Goal: Information Seeking & Learning: Learn about a topic

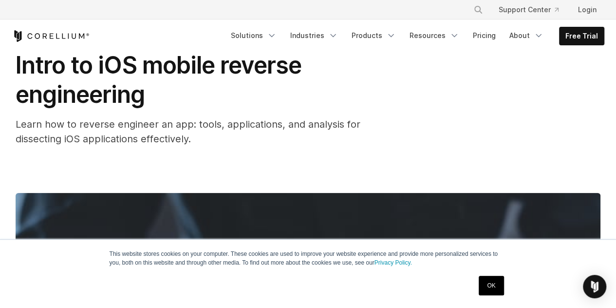
click at [485, 283] on link "OK" at bounding box center [491, 285] width 25 height 19
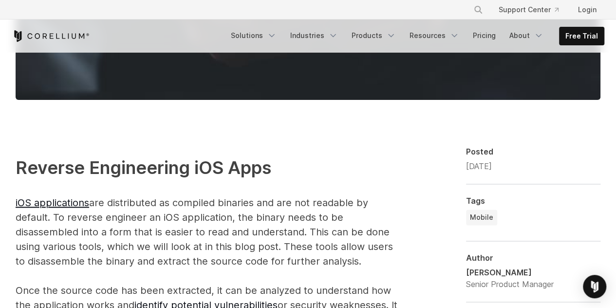
scroll to position [584, 0]
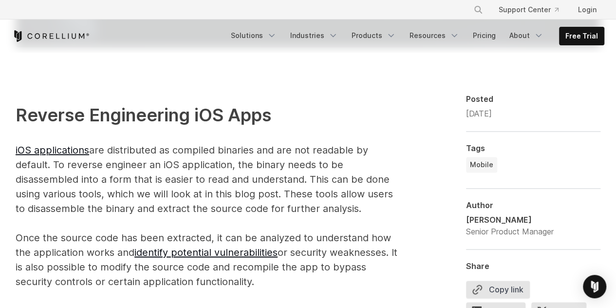
click at [207, 159] on p "Reverse Engineering iOS Apps iOS applications are distributed as compiled binar…" at bounding box center [208, 195] width 385 height 187
click at [219, 159] on p "Reverse Engineering iOS Apps iOS applications are distributed as compiled binar…" at bounding box center [208, 195] width 385 height 187
click at [229, 156] on p "Reverse Engineering iOS Apps iOS applications are distributed as compiled binar…" at bounding box center [208, 195] width 385 height 187
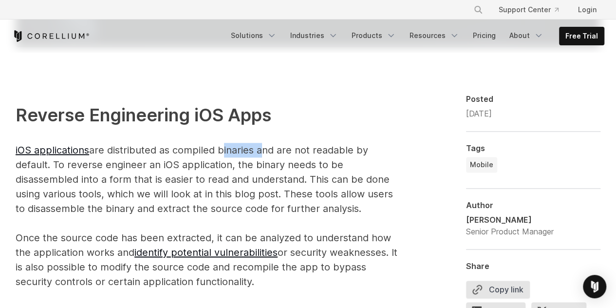
click at [229, 156] on p "Reverse Engineering iOS Apps iOS applications are distributed as compiled binar…" at bounding box center [208, 195] width 385 height 187
click at [260, 156] on p "Reverse Engineering iOS Apps iOS applications are distributed as compiled binar…" at bounding box center [208, 195] width 385 height 187
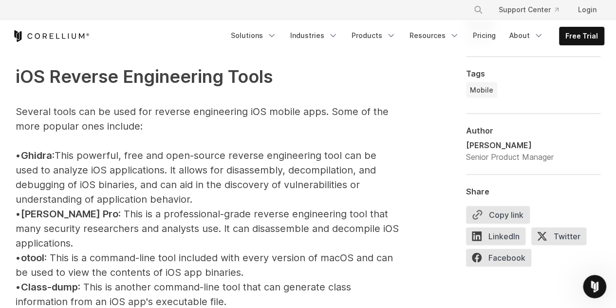
scroll to position [1120, 0]
